Goal: Check status

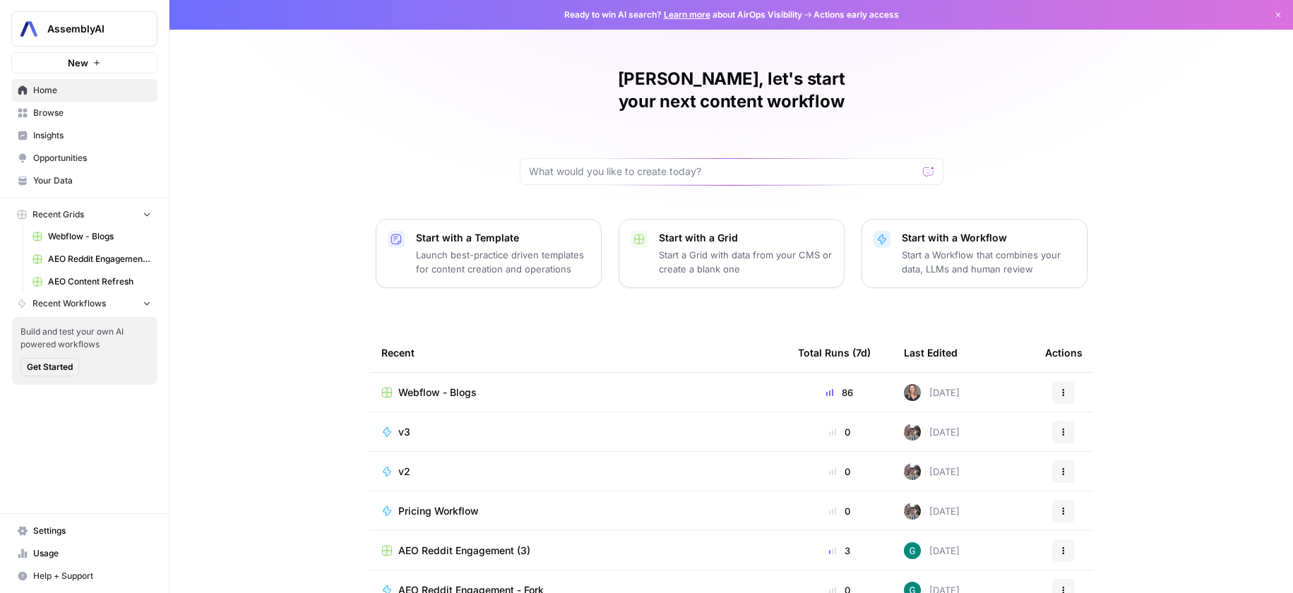
click at [49, 136] on span "Insights" at bounding box center [92, 135] width 118 height 13
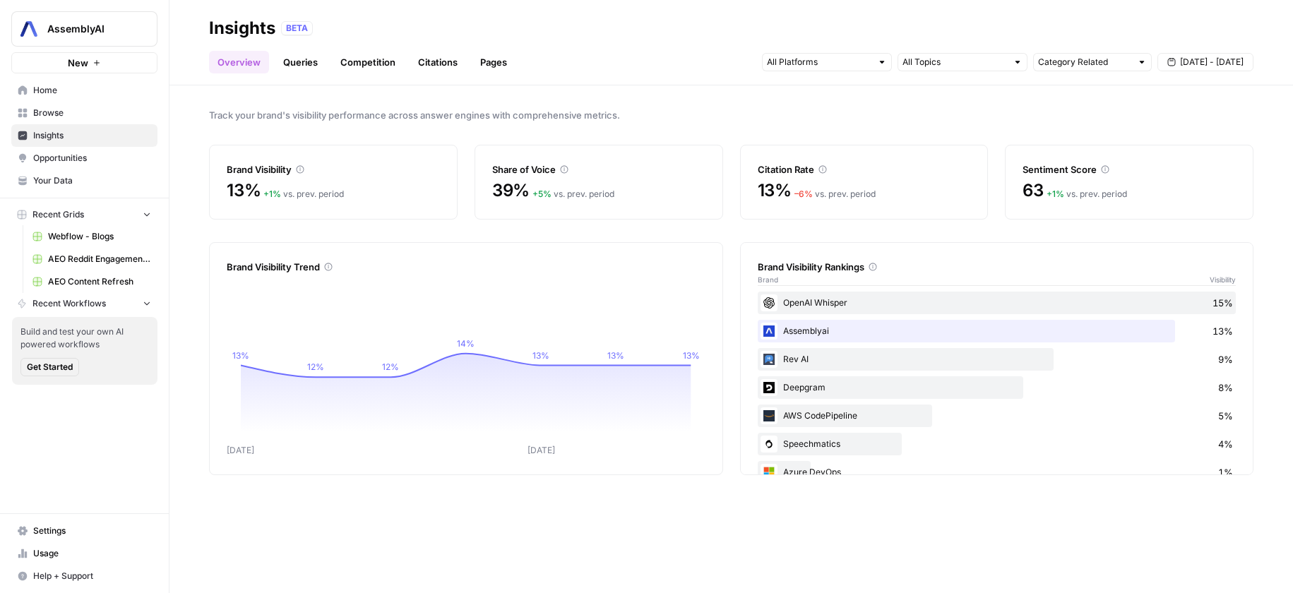
click at [1179, 66] on button "[DATE] - [DATE]" at bounding box center [1206, 62] width 96 height 18
click at [1136, 54] on div "Category Related" at bounding box center [1092, 62] width 119 height 18
type input "Category Related"
click at [858, 102] on div "Track your brand's visibility performance across answer engines with comprehens…" at bounding box center [732, 339] width 1124 height 508
click at [1192, 69] on button "[DATE] - [DATE]" at bounding box center [1206, 62] width 96 height 18
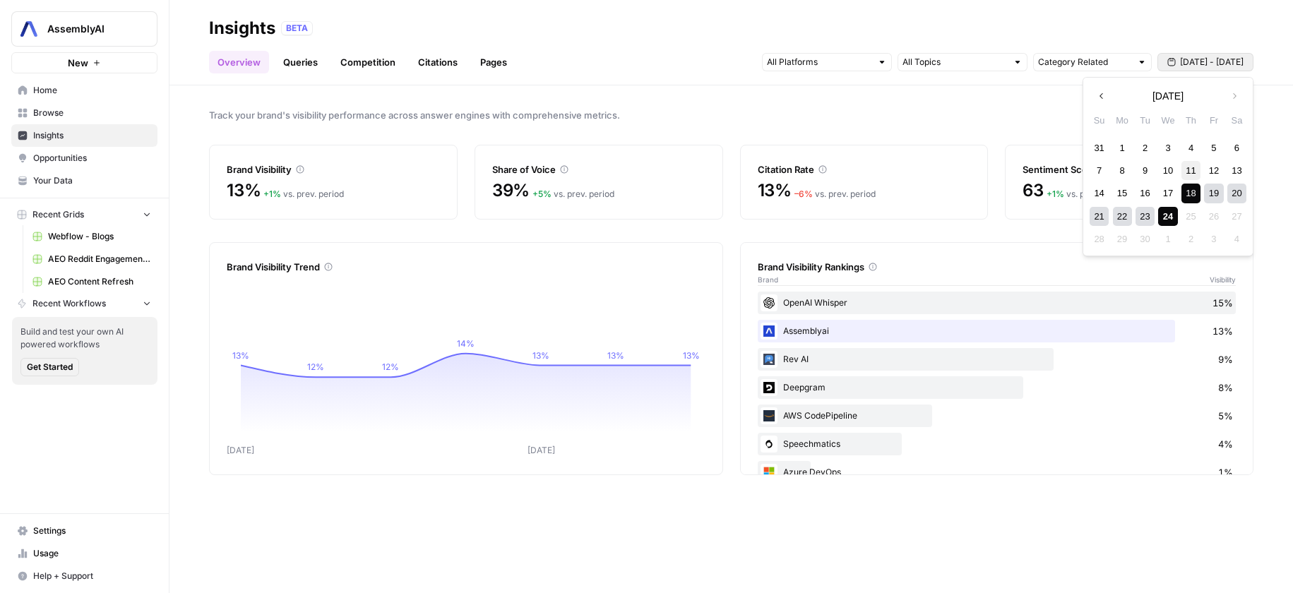
click at [1192, 172] on div "11" at bounding box center [1191, 170] width 19 height 19
click at [1170, 213] on div "24" at bounding box center [1167, 216] width 19 height 19
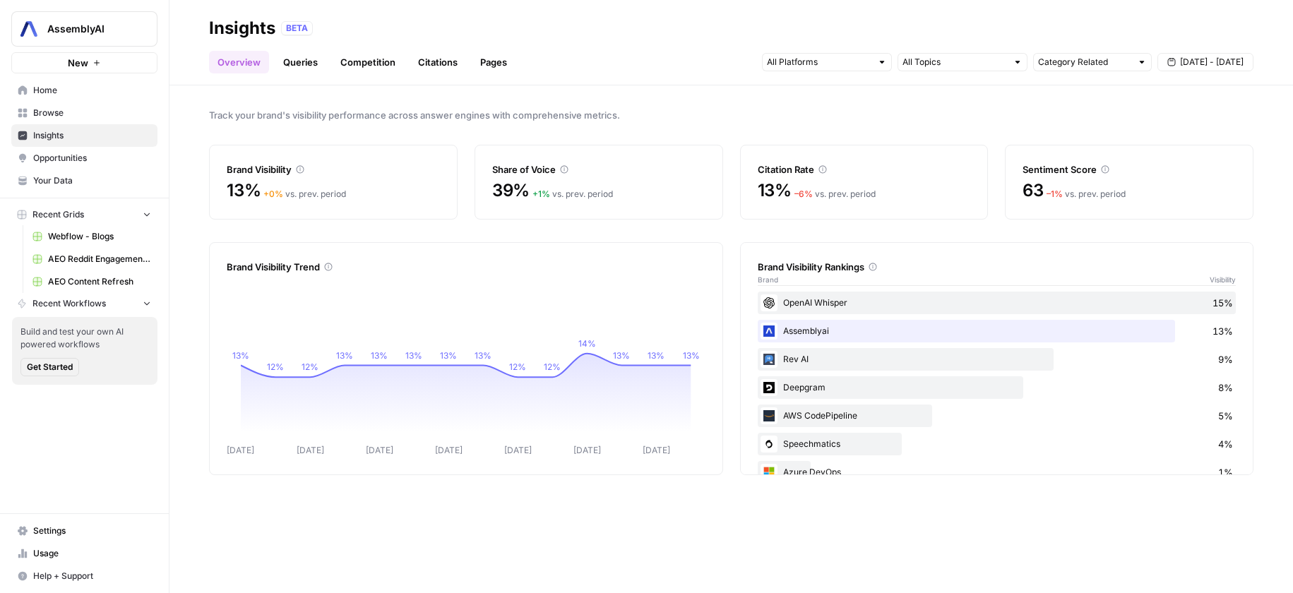
click at [1235, 43] on div "Overview Queries Competition Citations Pages Category Related [DATE] - [DATE]" at bounding box center [731, 57] width 1045 height 34
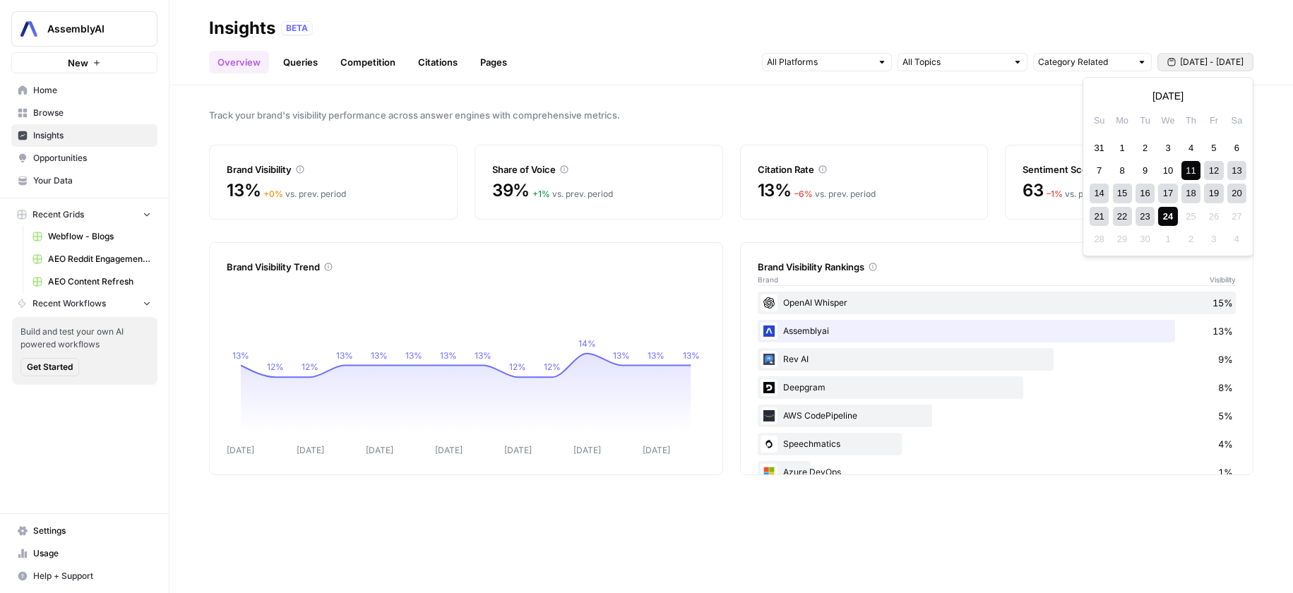
click at [1223, 59] on span "[DATE] - [DATE]" at bounding box center [1212, 62] width 64 height 13
click at [1187, 152] on div "4" at bounding box center [1191, 147] width 19 height 19
click at [1170, 214] on div "24" at bounding box center [1167, 216] width 19 height 19
